Goal: Task Accomplishment & Management: Use online tool/utility

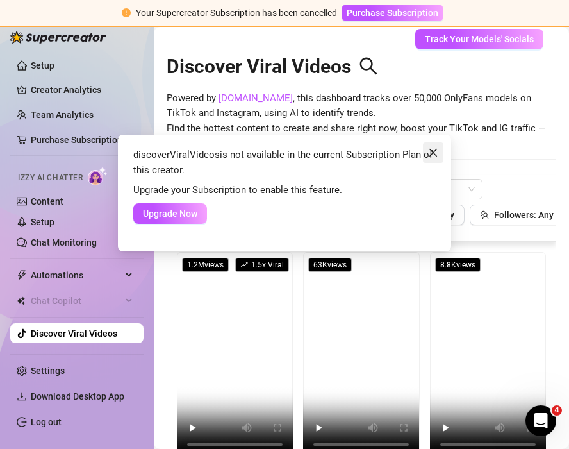
click at [437, 152] on icon "close" at bounding box center [433, 152] width 10 height 10
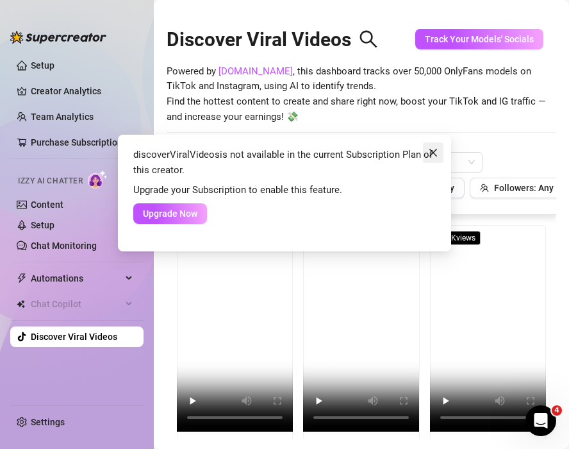
click at [432, 147] on icon "close" at bounding box center [433, 152] width 10 height 10
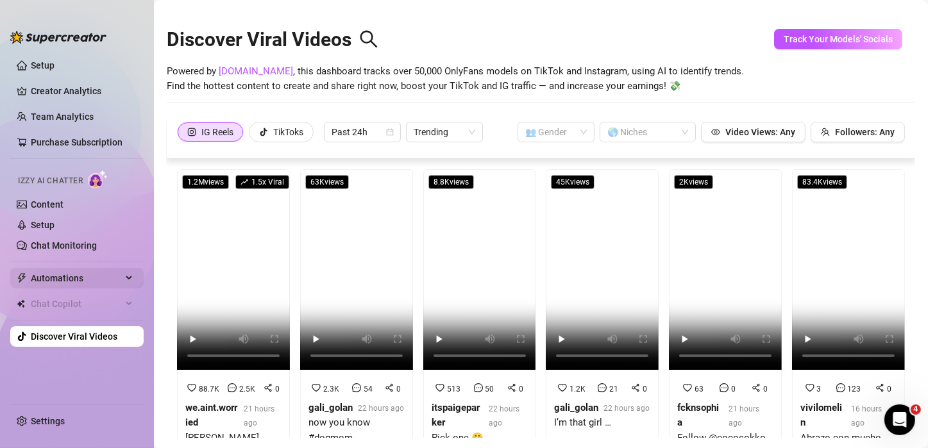
click at [124, 272] on div "Automations" at bounding box center [76, 278] width 133 height 21
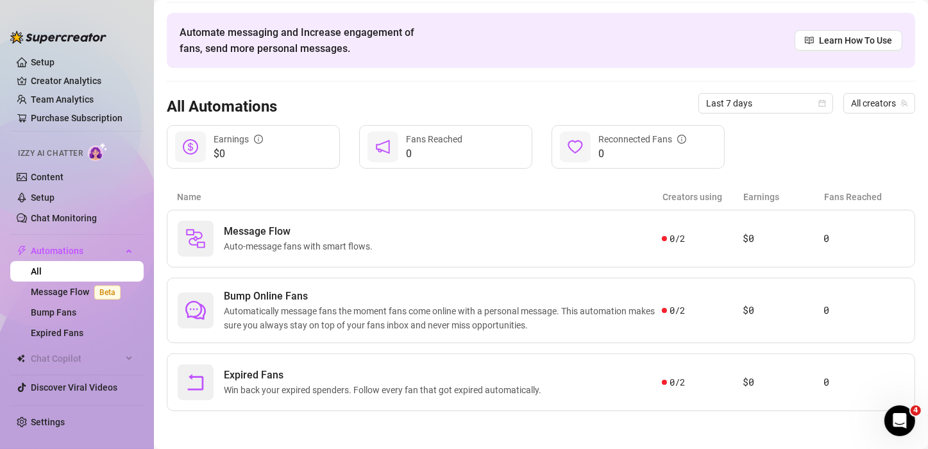
scroll to position [40, 0]
click at [514, 309] on span "Automatically message fans the moment fans come online with a personal message.…" at bounding box center [443, 319] width 438 height 28
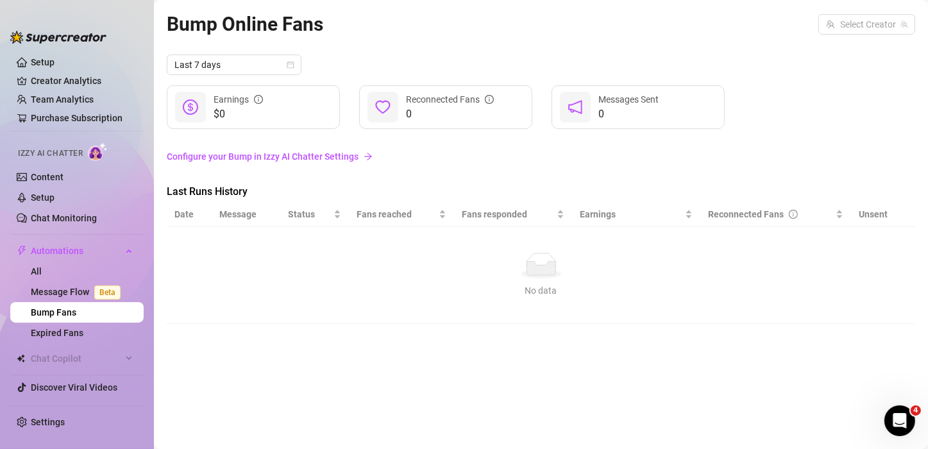
click at [74, 307] on link "Bump Fans" at bounding box center [54, 312] width 46 height 10
click at [32, 266] on link "All" at bounding box center [36, 271] width 11 height 10
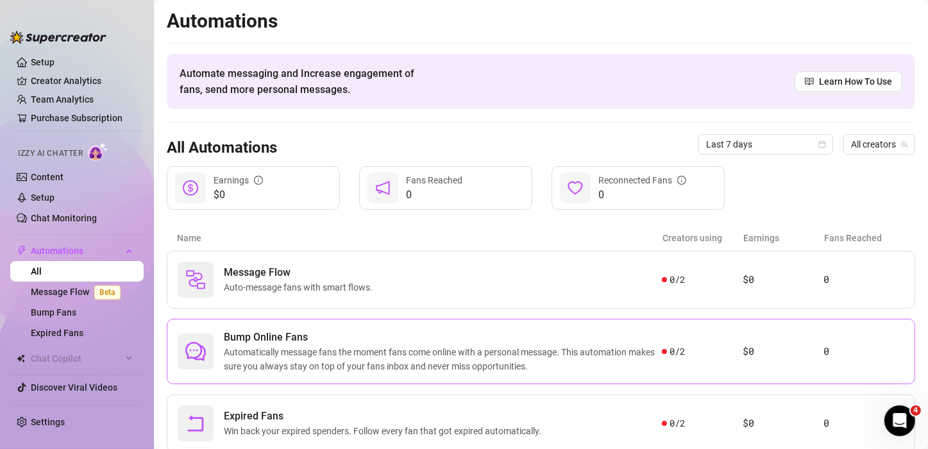
click at [309, 353] on span "Automatically message fans the moment fans come online with a personal message.…" at bounding box center [443, 359] width 438 height 28
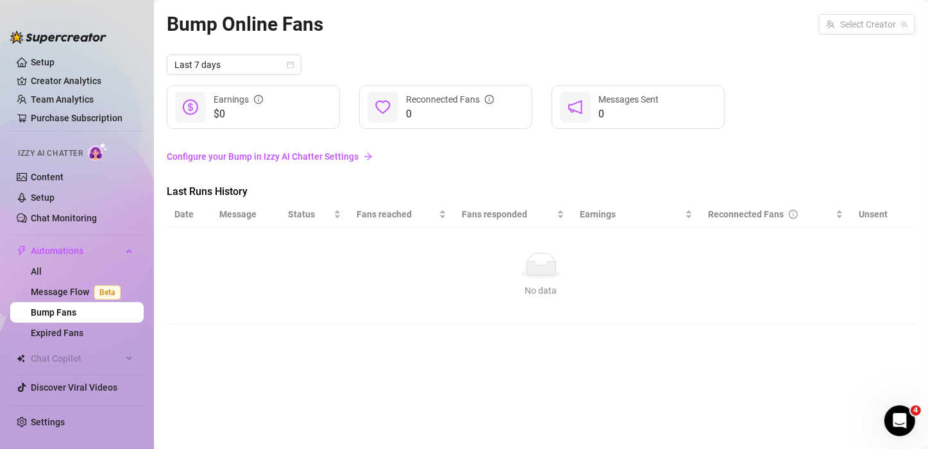
click at [279, 151] on link "Configure your Bump in Izzy AI Chatter Settings" at bounding box center [541, 156] width 748 height 14
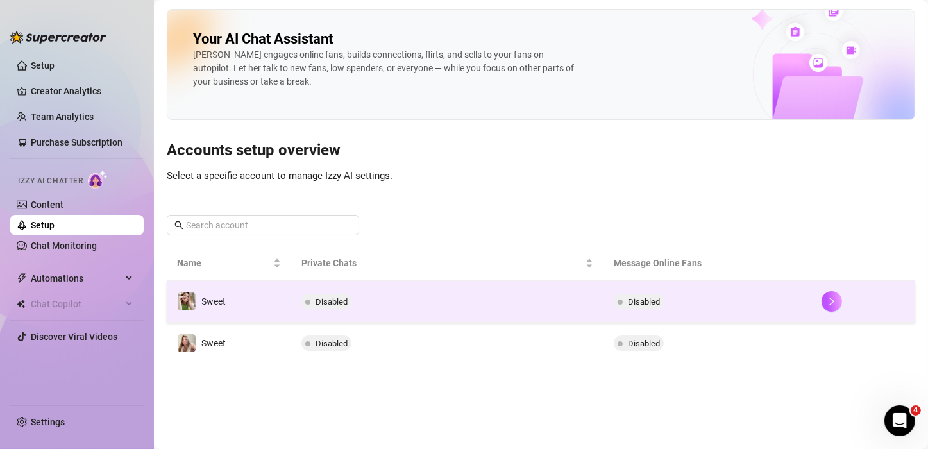
click at [238, 300] on td "Sweet" at bounding box center [229, 302] width 124 height 42
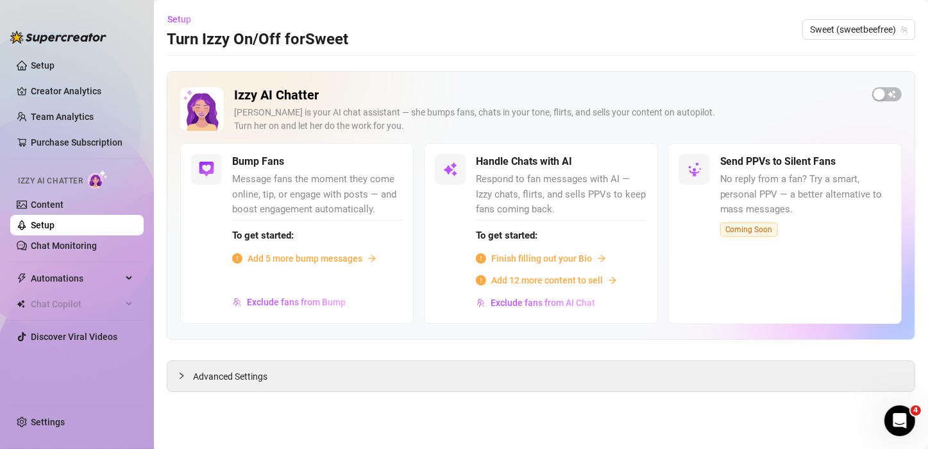
click at [246, 199] on span "Message fans the moment they come online, tip, or engage with posts — and boost…" at bounding box center [317, 195] width 171 height 46
click at [260, 258] on span "Add 5 more bump messages" at bounding box center [304, 258] width 115 height 14
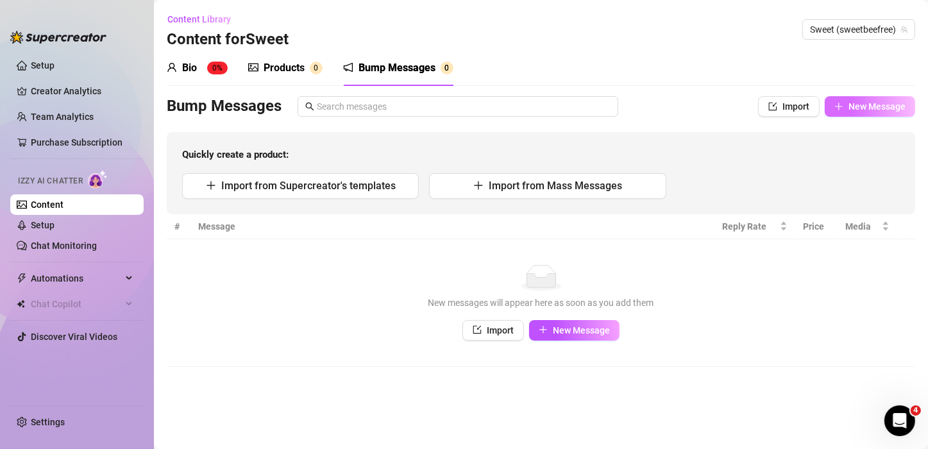
click at [569, 106] on span "New Message" at bounding box center [876, 106] width 57 height 10
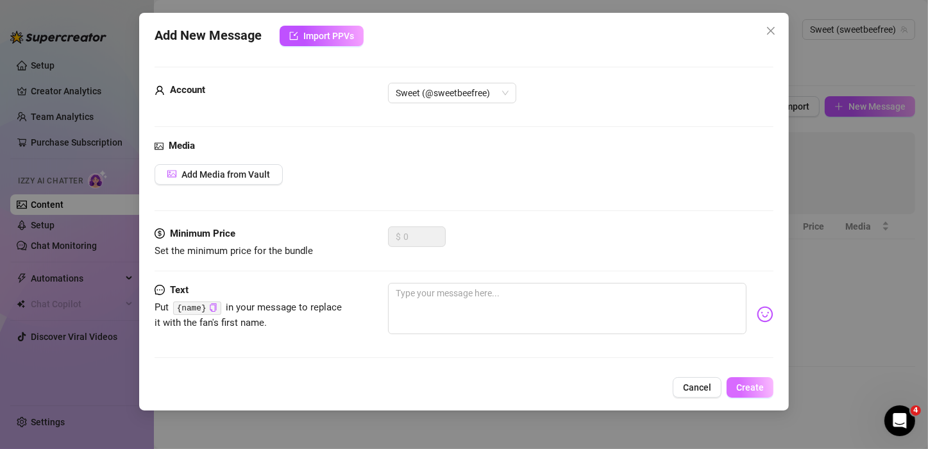
click at [569, 389] on span "Create" at bounding box center [750, 387] width 28 height 10
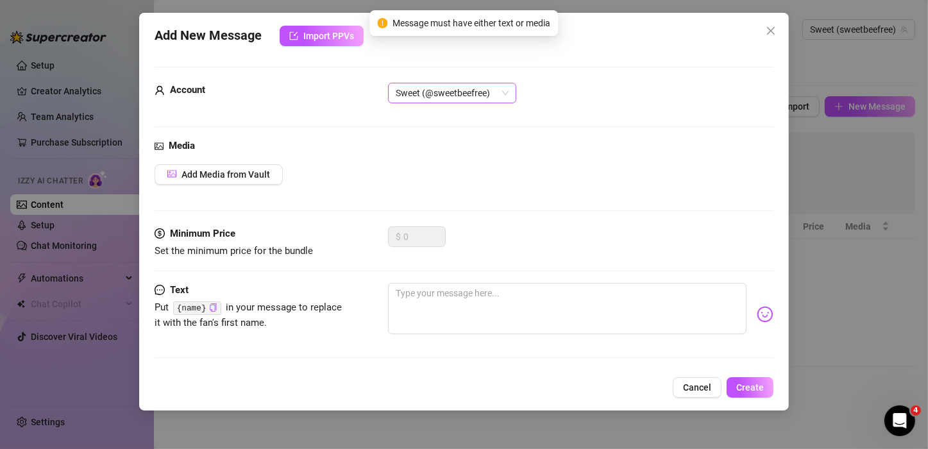
click at [428, 88] on span "Sweet (@sweetbeefree)" at bounding box center [452, 92] width 113 height 19
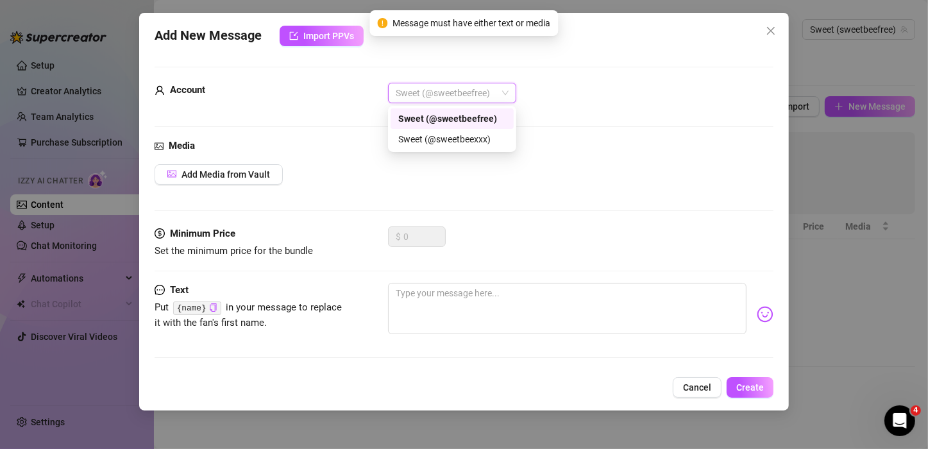
click at [298, 94] on div "Account" at bounding box center [251, 90] width 192 height 15
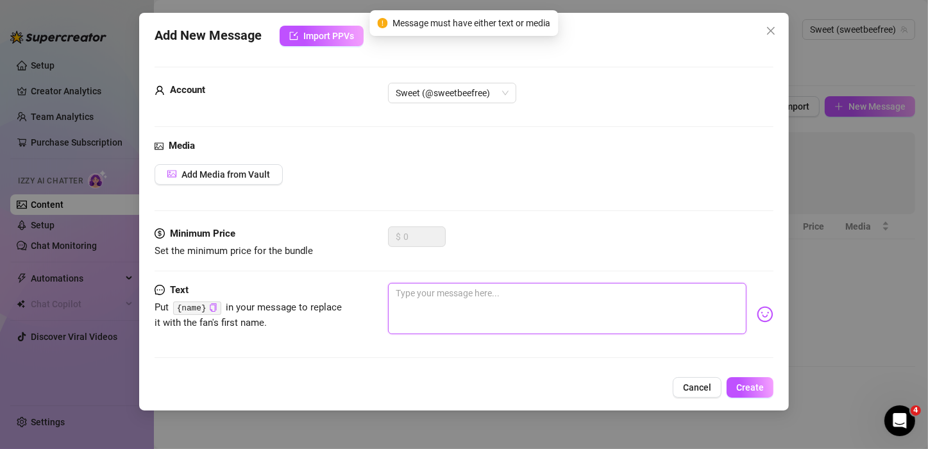
click at [489, 320] on textarea at bounding box center [567, 308] width 358 height 51
type textarea "t"
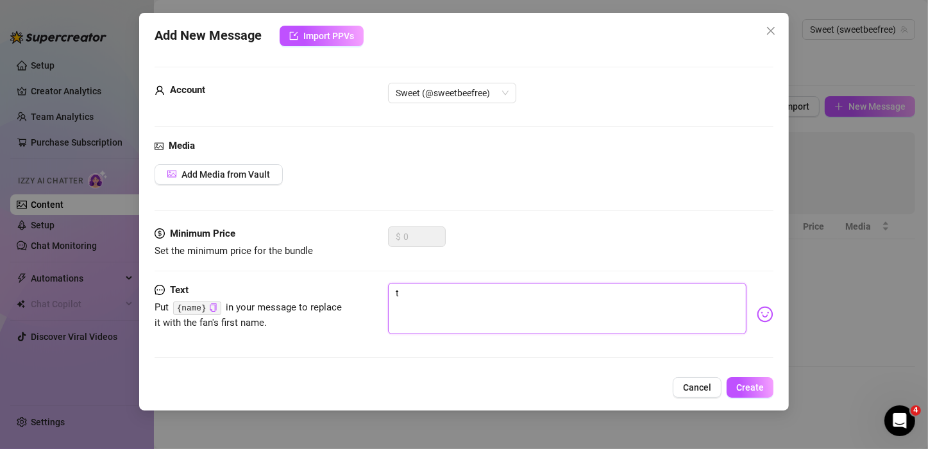
type textarea "te"
type textarea "tes"
type textarea "test"
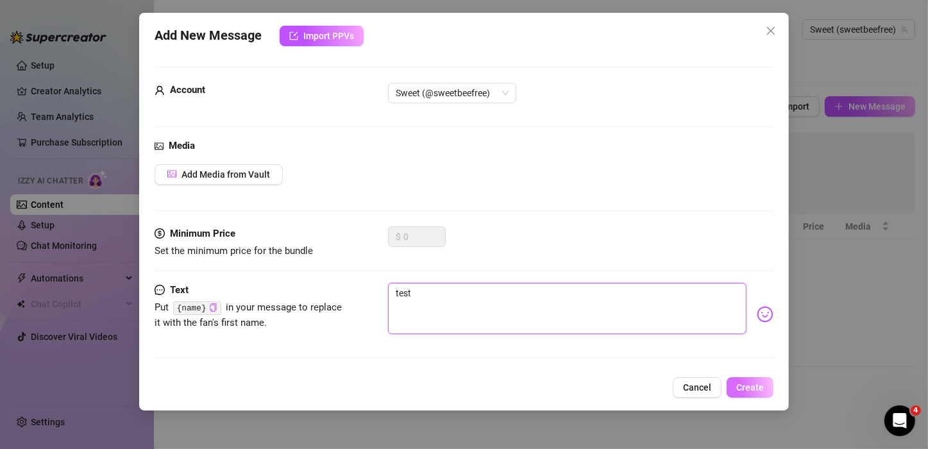
type textarea "test"
click at [569, 385] on span "Create" at bounding box center [750, 387] width 28 height 10
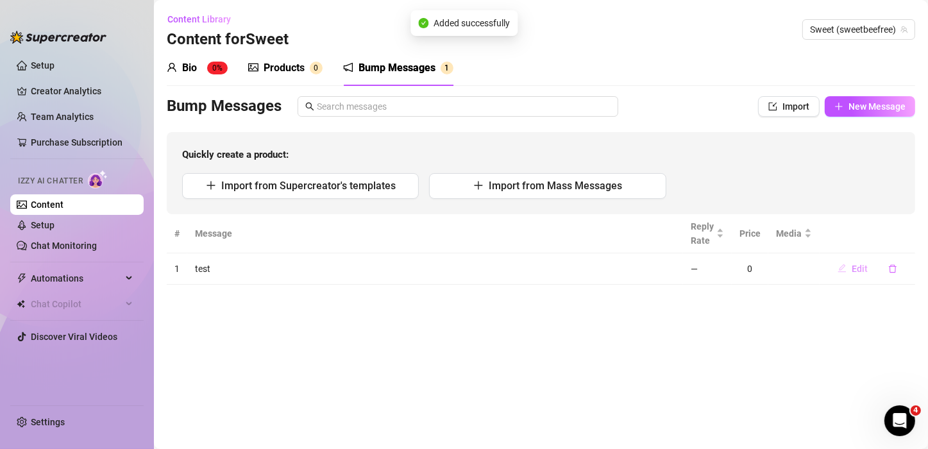
click at [569, 272] on span "Edit" at bounding box center [859, 269] width 16 height 10
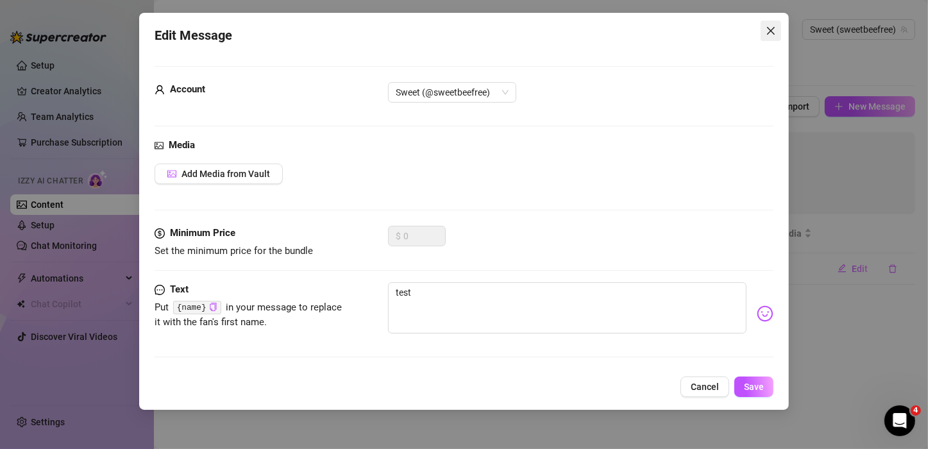
click at [569, 29] on icon "close" at bounding box center [771, 31] width 10 height 10
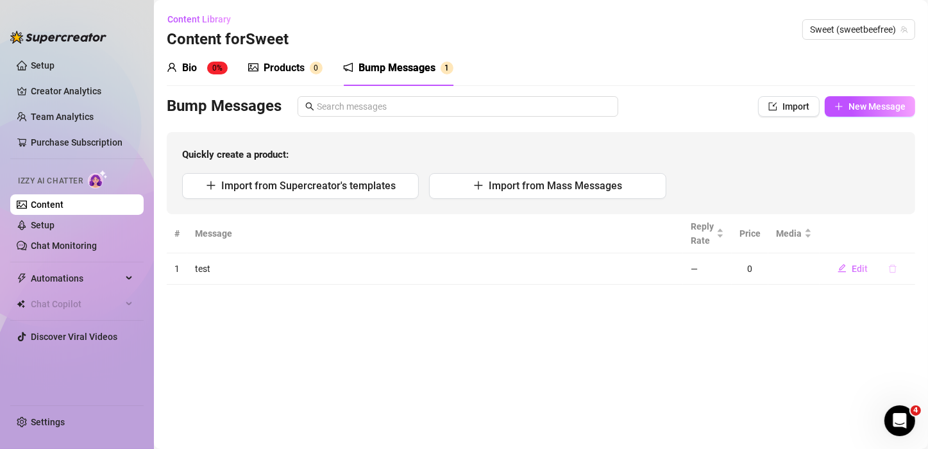
click at [569, 267] on icon "delete" at bounding box center [892, 268] width 9 height 9
click at [569, 234] on span "Yes" at bounding box center [905, 235] width 15 height 10
